Goal: Browse casually

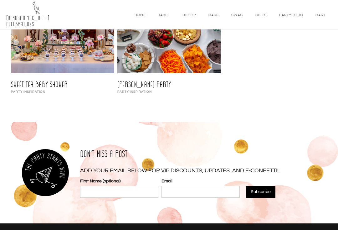
scroll to position [653, 0]
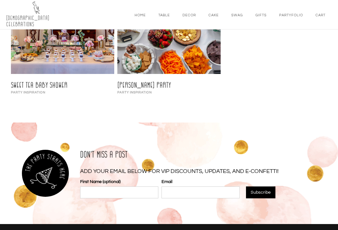
click at [25, 88] on h3 "Sweet Tea Baby Shower" at bounding box center [39, 86] width 57 height 8
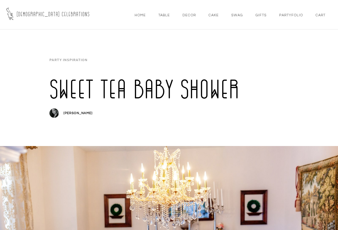
click at [188, 15] on div "Decor" at bounding box center [189, 16] width 13 height 6
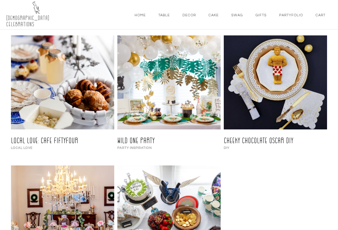
scroll to position [467, 0]
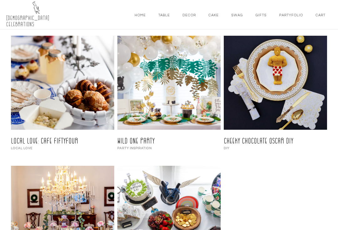
click at [44, 96] on link at bounding box center [62, 83] width 103 height 94
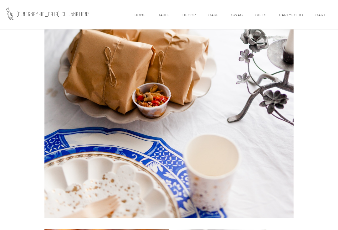
scroll to position [1324, 0]
